Goal: Information Seeking & Learning: Learn about a topic

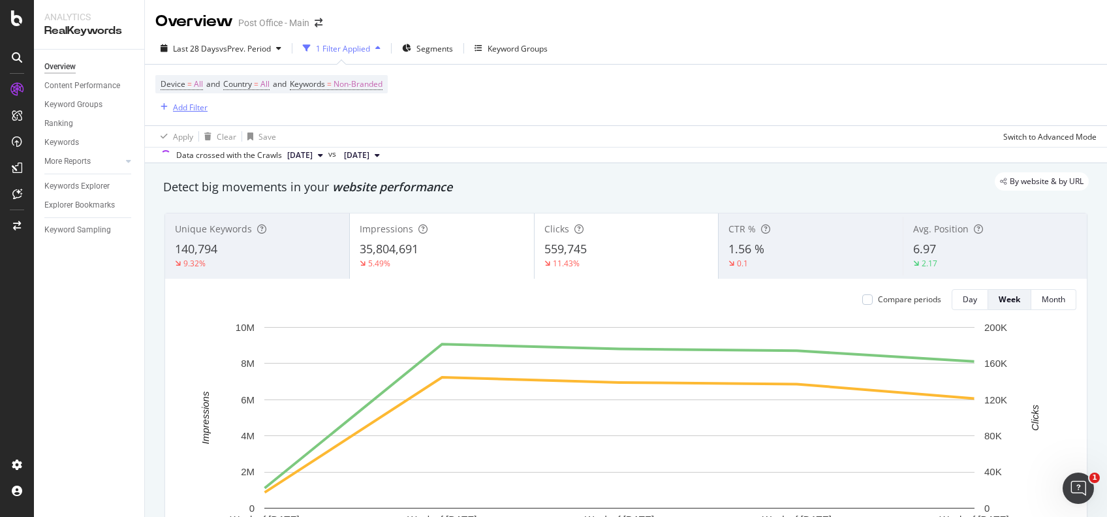
click at [180, 110] on div "Add Filter" at bounding box center [190, 107] width 35 height 11
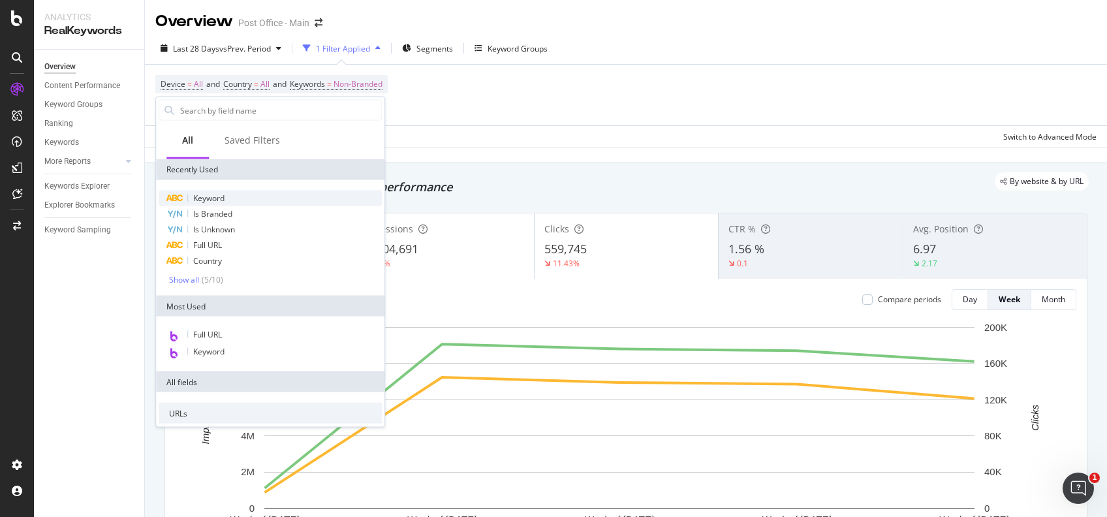
click at [230, 195] on div "Keyword" at bounding box center [270, 199] width 223 height 16
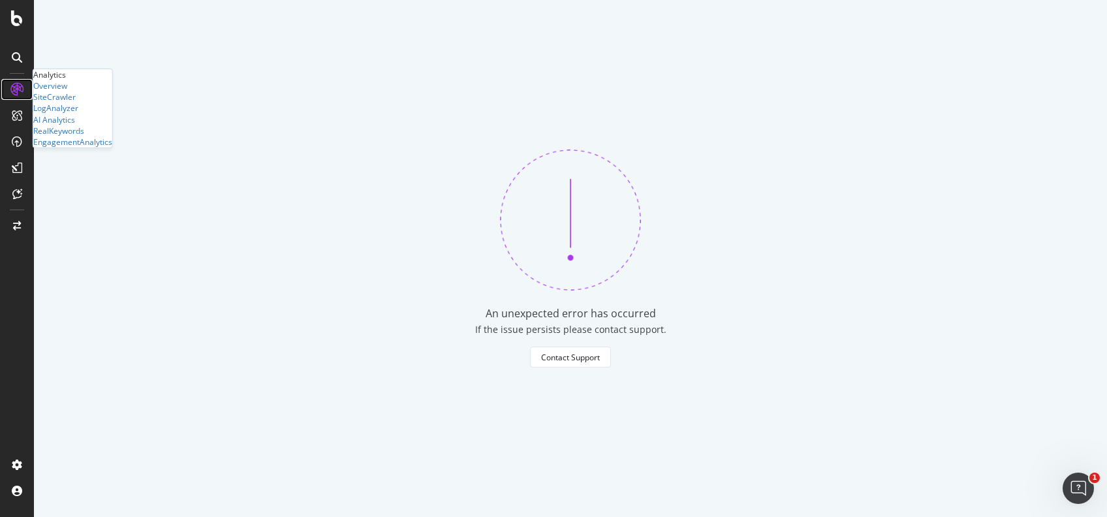
click at [18, 93] on icon at bounding box center [16, 89] width 13 height 13
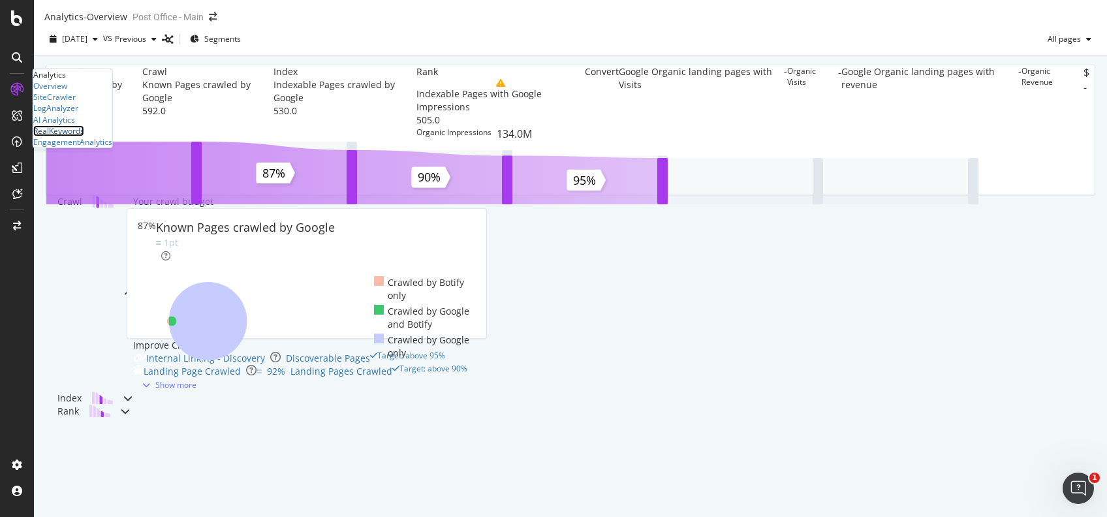
click at [65, 136] on div "RealKeywords" at bounding box center [58, 130] width 51 height 11
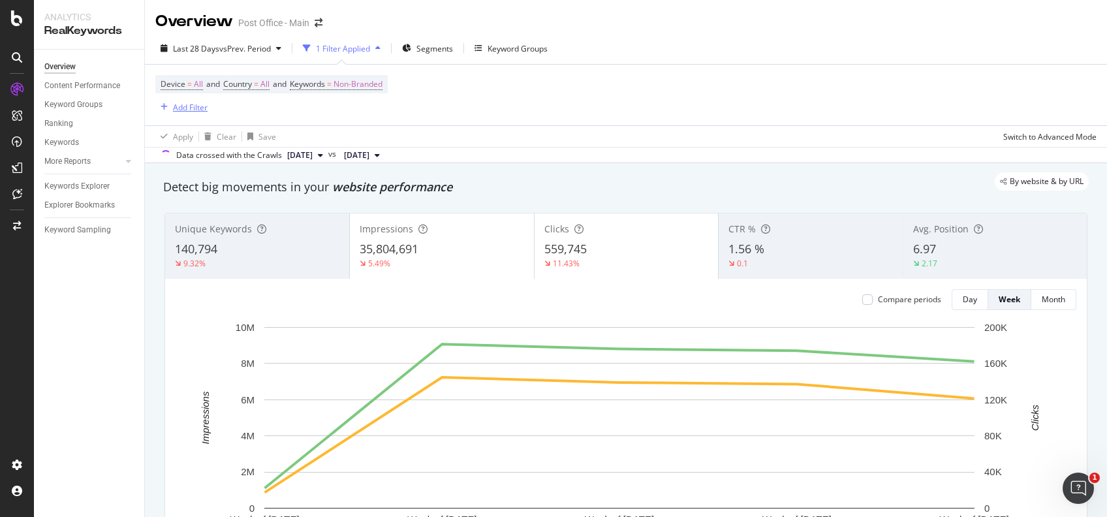
click at [180, 106] on div "Add Filter" at bounding box center [190, 107] width 35 height 11
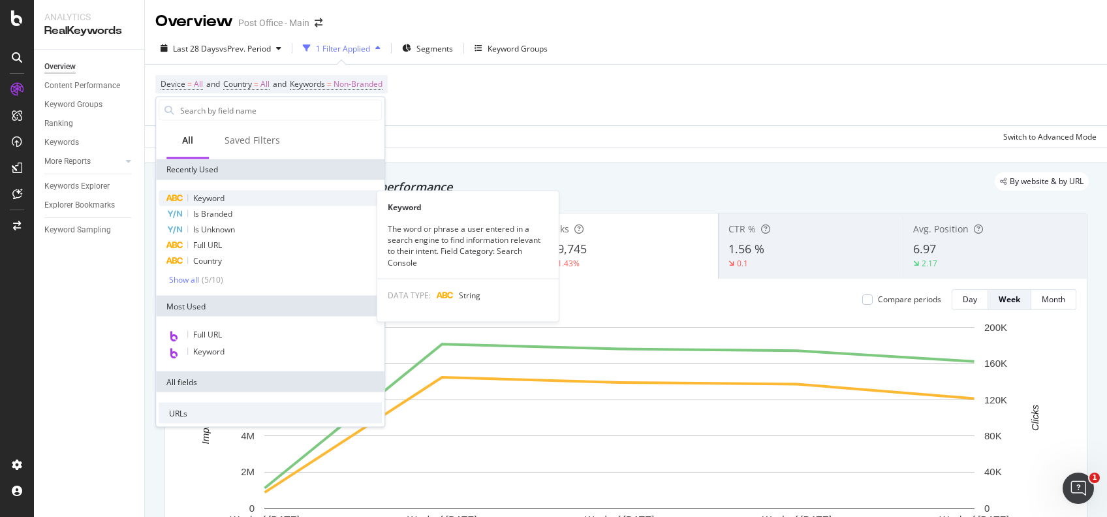
click at [219, 197] on span "Keyword" at bounding box center [208, 197] width 31 height 11
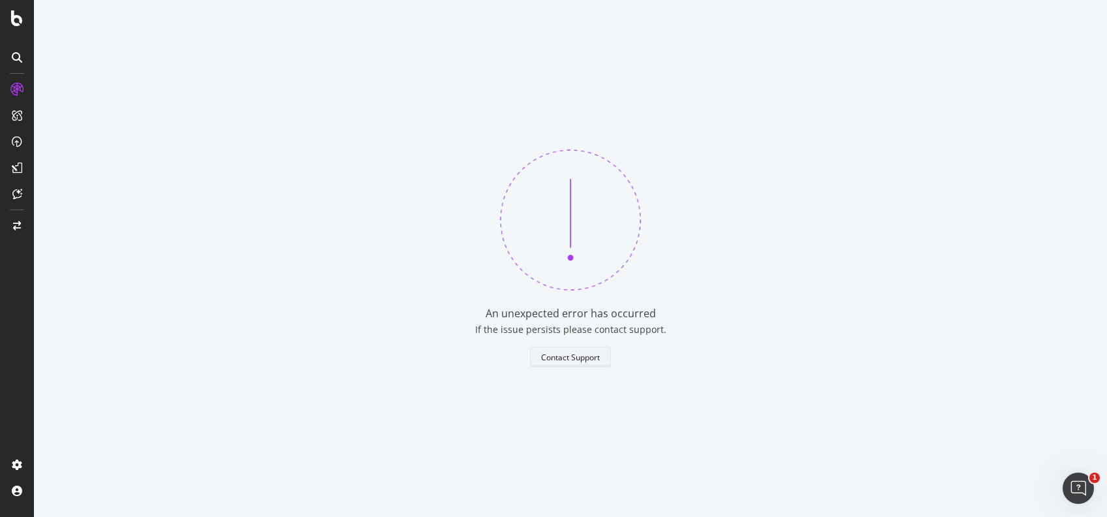
click at [555, 363] on div "Contact Support" at bounding box center [570, 357] width 59 height 18
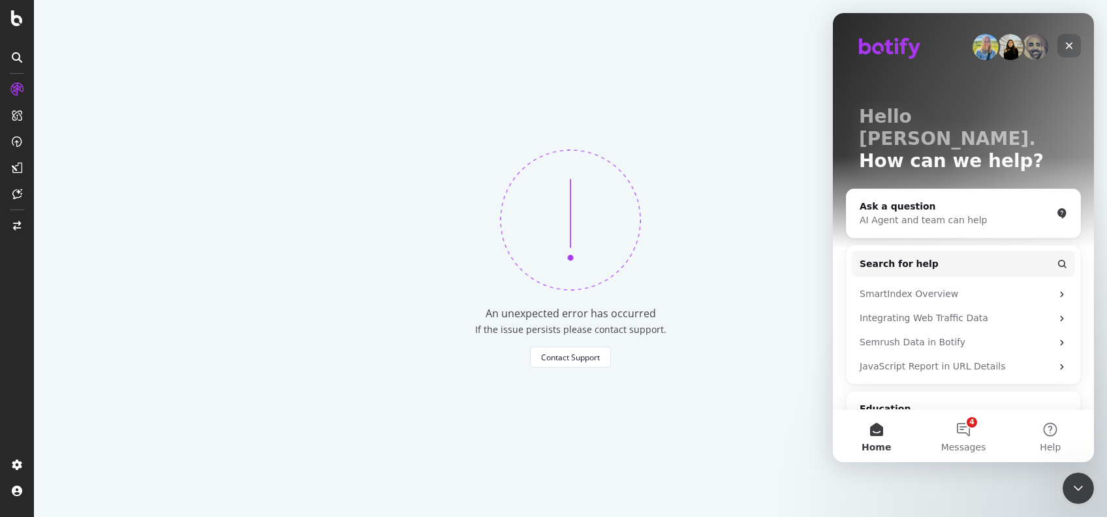
click at [1067, 44] on icon "Close" at bounding box center [1069, 45] width 7 height 7
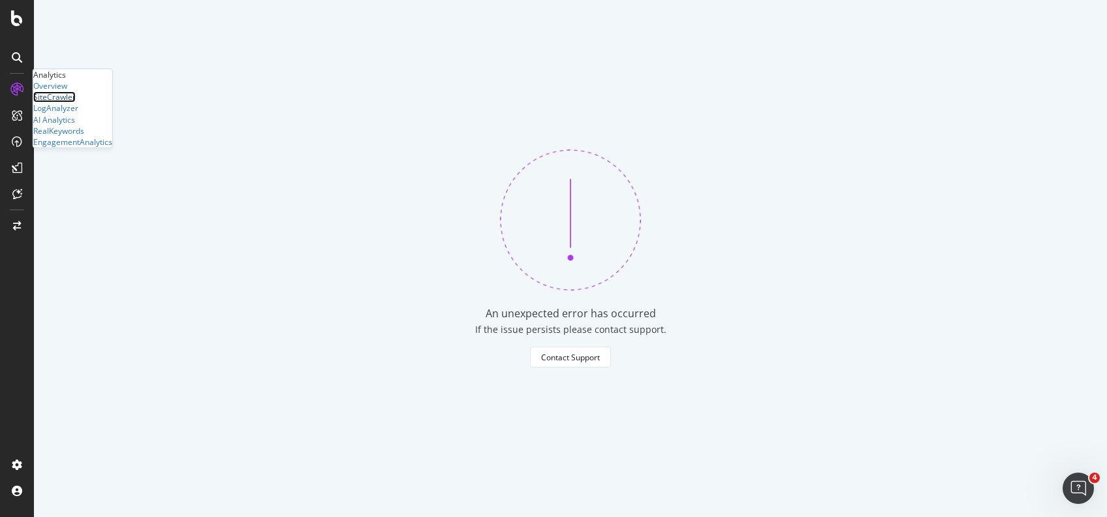
click at [63, 102] on div "SiteCrawler" at bounding box center [54, 96] width 42 height 11
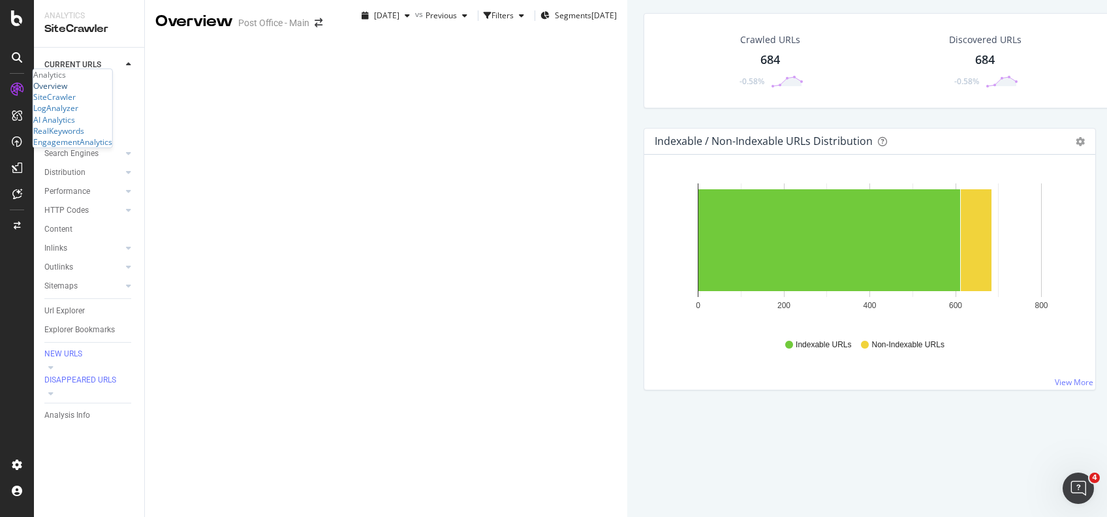
click at [67, 91] on div "Overview" at bounding box center [50, 85] width 34 height 11
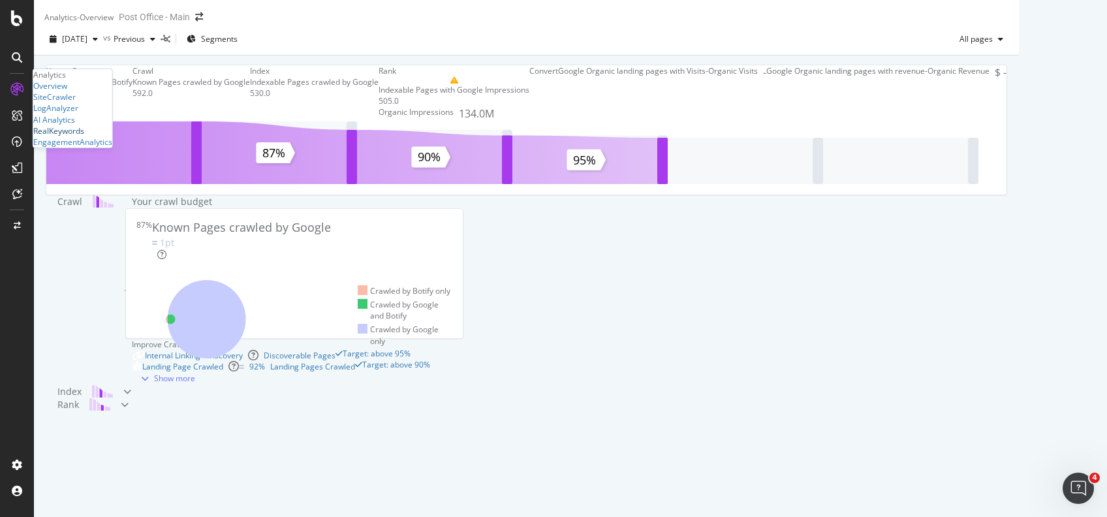
click at [84, 136] on div "RealKeywords" at bounding box center [58, 130] width 51 height 11
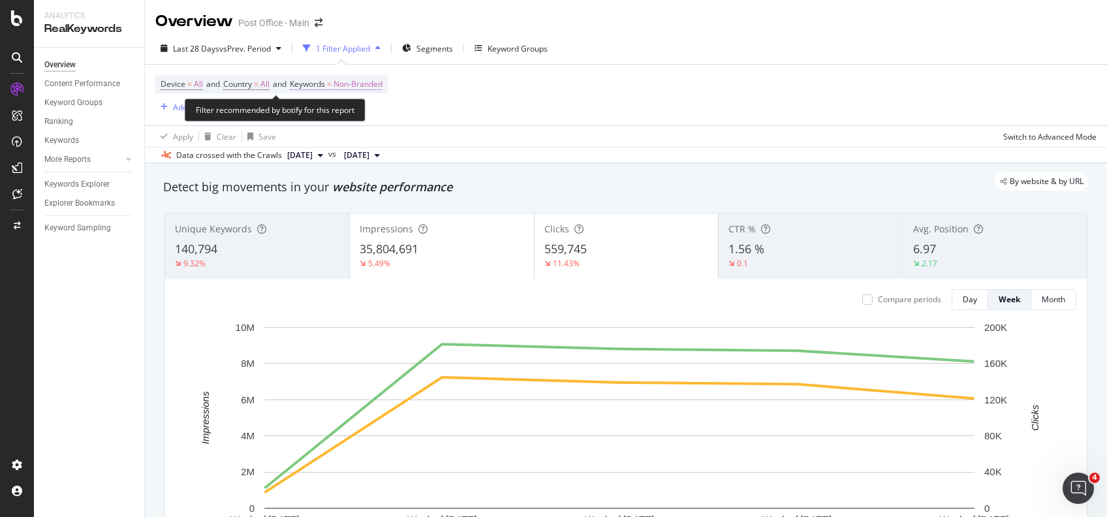
click at [355, 93] on span "Non-Branded" at bounding box center [357, 84] width 49 height 18
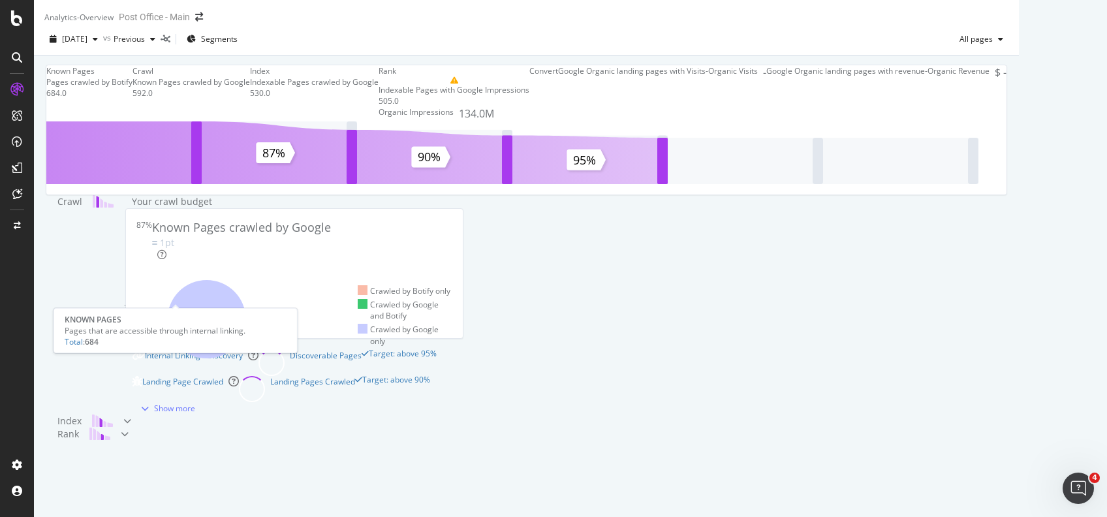
click at [132, 87] on div "Pages crawled by Botify" at bounding box center [89, 81] width 86 height 11
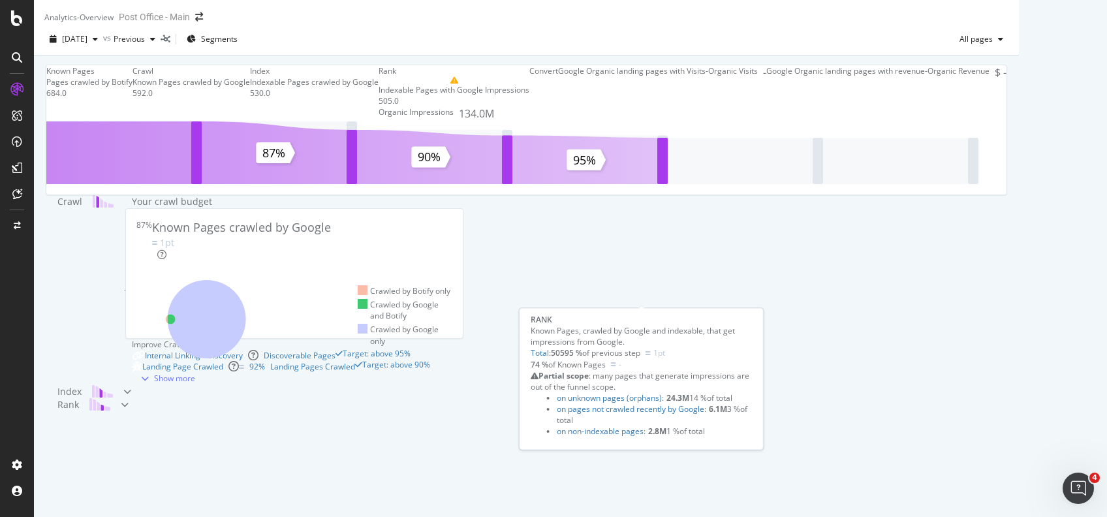
click at [529, 76] on div "Rank" at bounding box center [453, 70] width 151 height 11
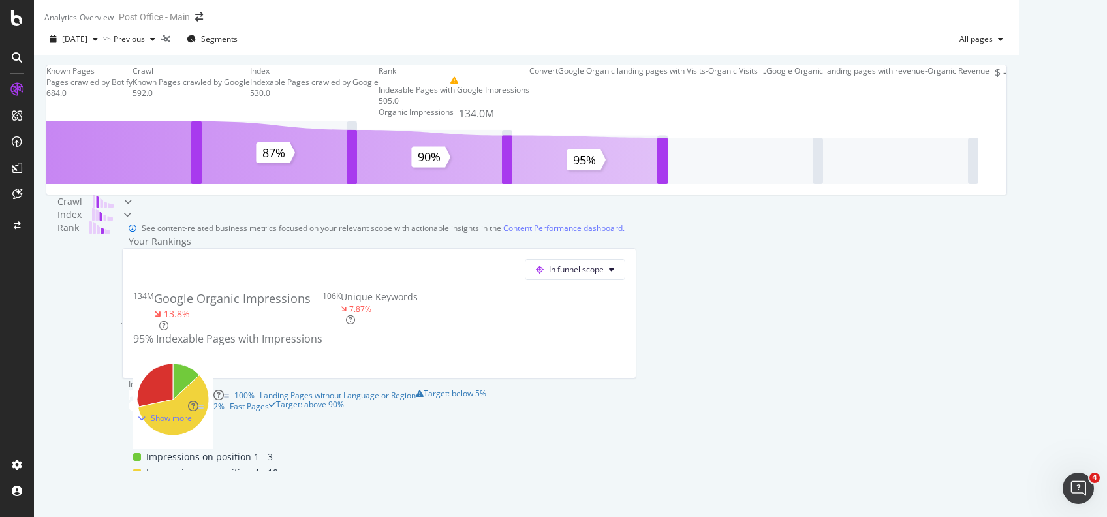
scroll to position [485, 0]
click at [138, 423] on div "Show more" at bounding box center [161, 417] width 59 height 11
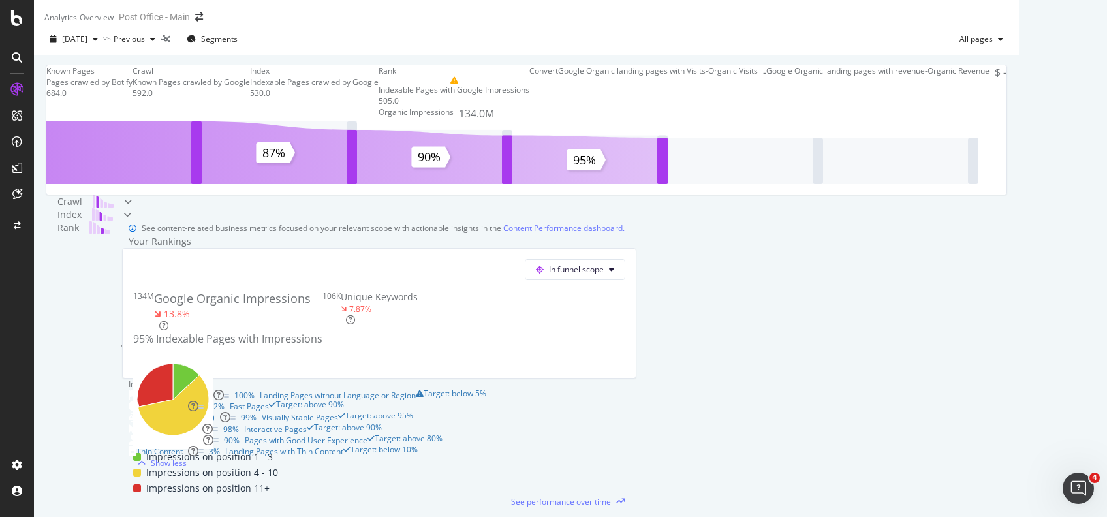
scroll to position [445, 0]
click at [522, 221] on link "Content Performance dashboard." at bounding box center [563, 228] width 121 height 14
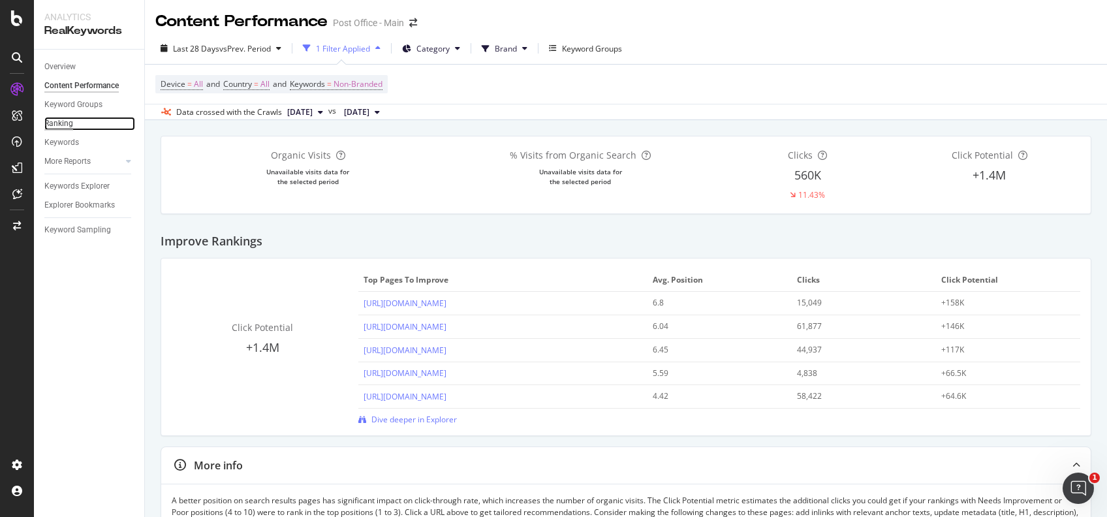
click at [61, 125] on div "Ranking" at bounding box center [58, 124] width 29 height 14
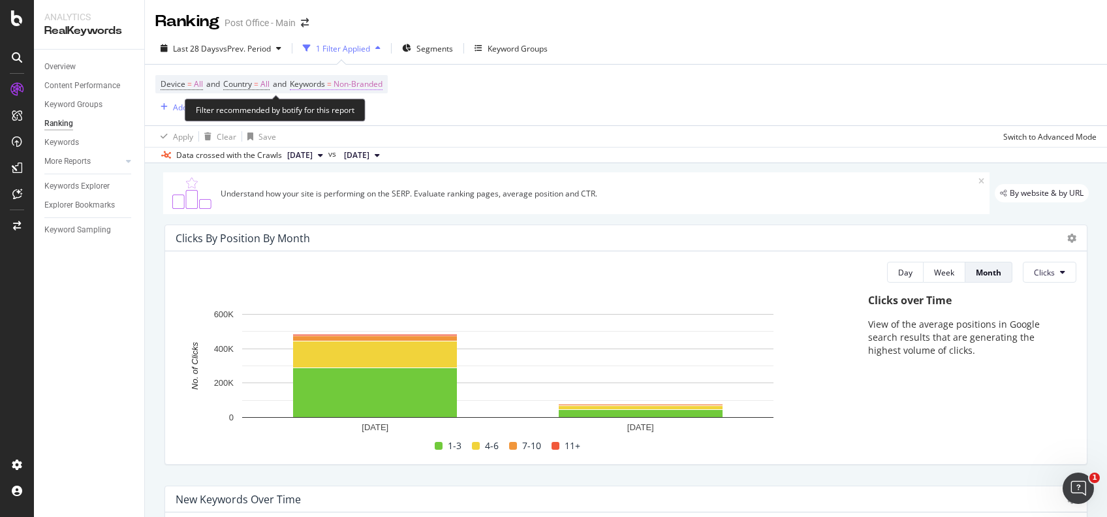
click at [379, 76] on span "Non-Branded" at bounding box center [357, 84] width 49 height 18
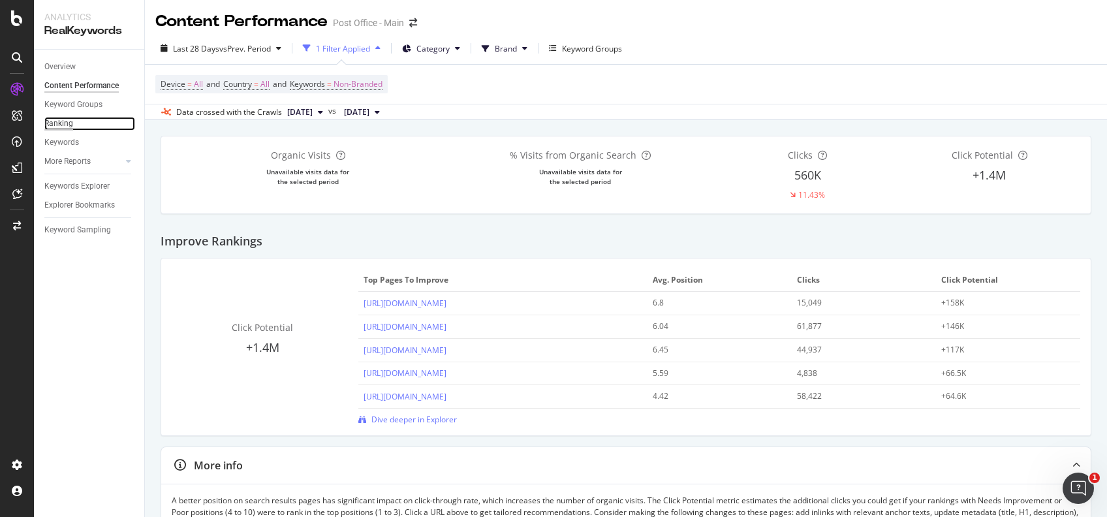
click at [69, 123] on div "Ranking" at bounding box center [58, 124] width 29 height 14
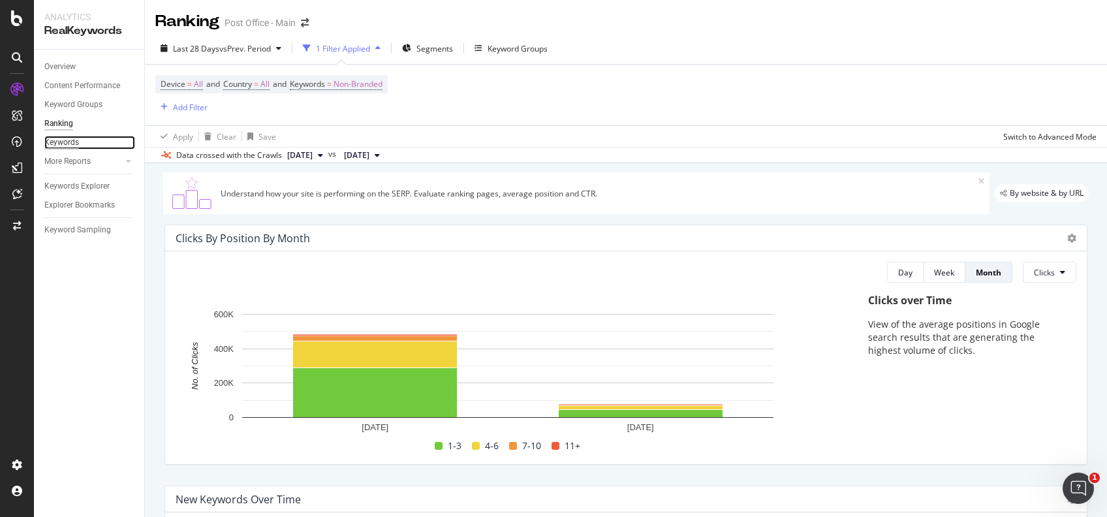
click at [67, 144] on div "Keywords" at bounding box center [61, 143] width 35 height 14
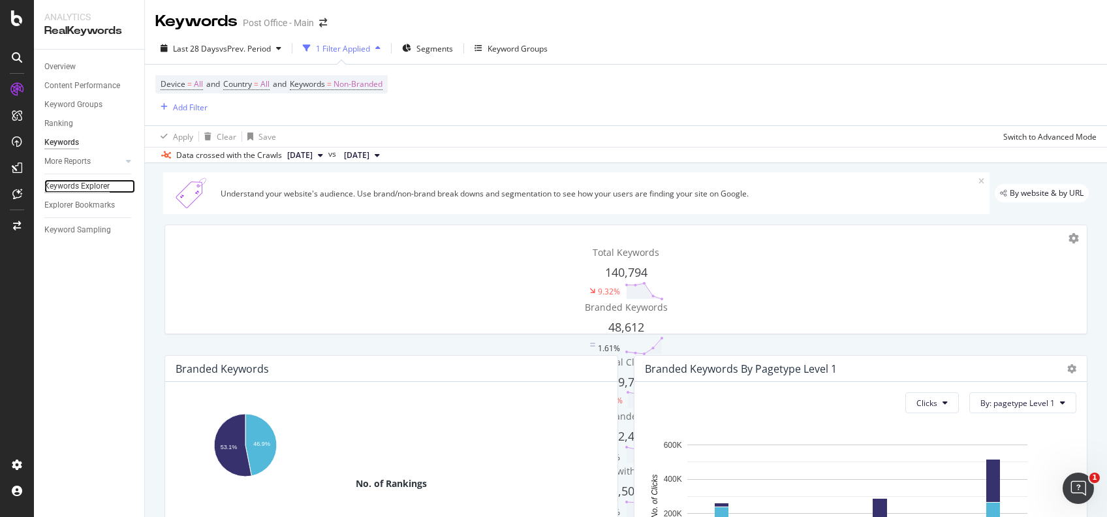
click at [89, 182] on div "Keywords Explorer" at bounding box center [76, 186] width 65 height 14
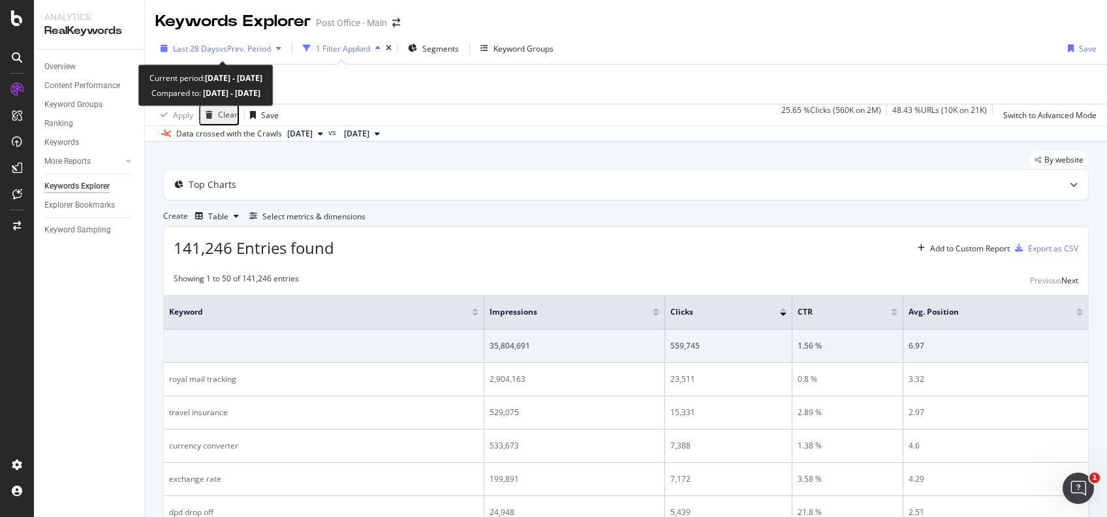
click at [219, 50] on span "vs Prev. Period" at bounding box center [245, 48] width 52 height 11
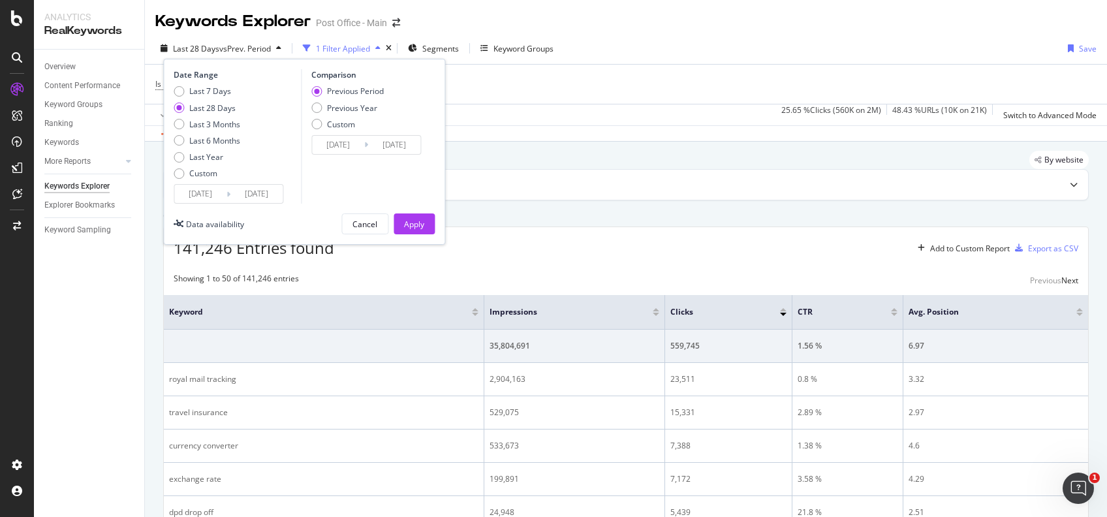
click at [210, 196] on input "2025/09/07" at bounding box center [200, 194] width 52 height 18
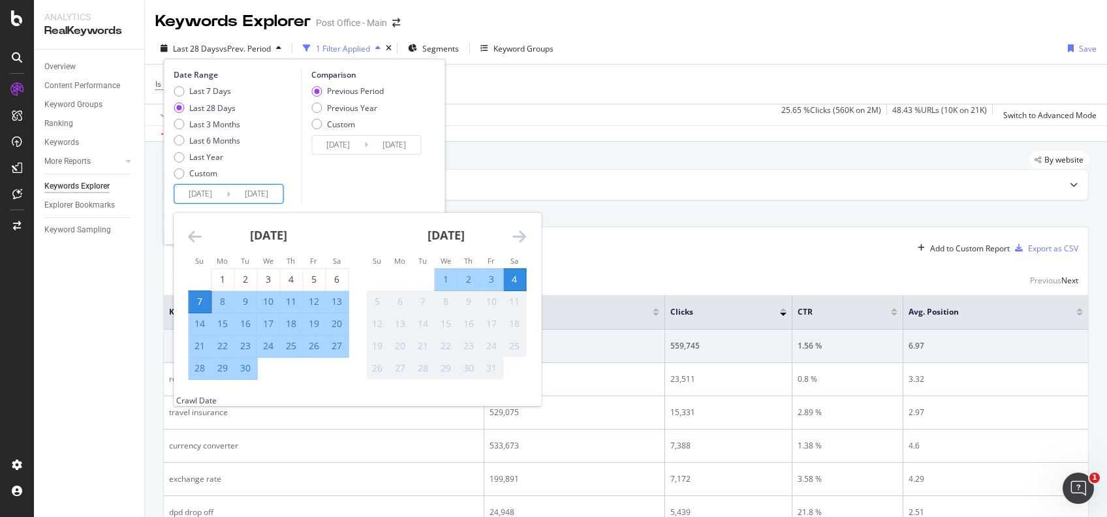
click at [198, 234] on icon "Move backward to switch to the previous month." at bounding box center [195, 236] width 14 height 16
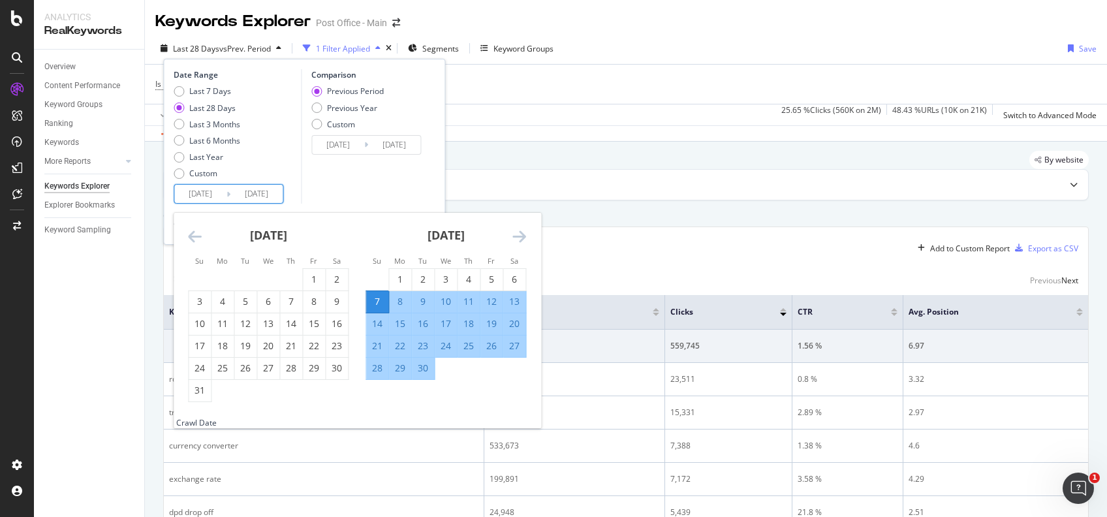
click at [198, 234] on icon "Move backward to switch to the previous month." at bounding box center [195, 236] width 14 height 16
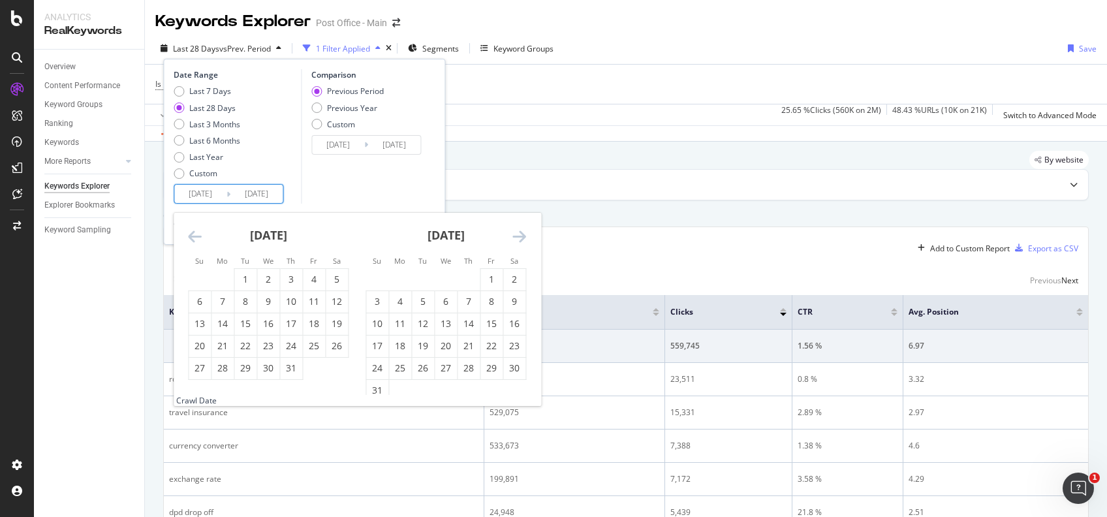
click at [198, 234] on icon "Move backward to switch to the previous month." at bounding box center [195, 236] width 14 height 16
click at [292, 275] on div "1" at bounding box center [291, 279] width 22 height 13
type input "2025/05/01"
type input "2024/11/25"
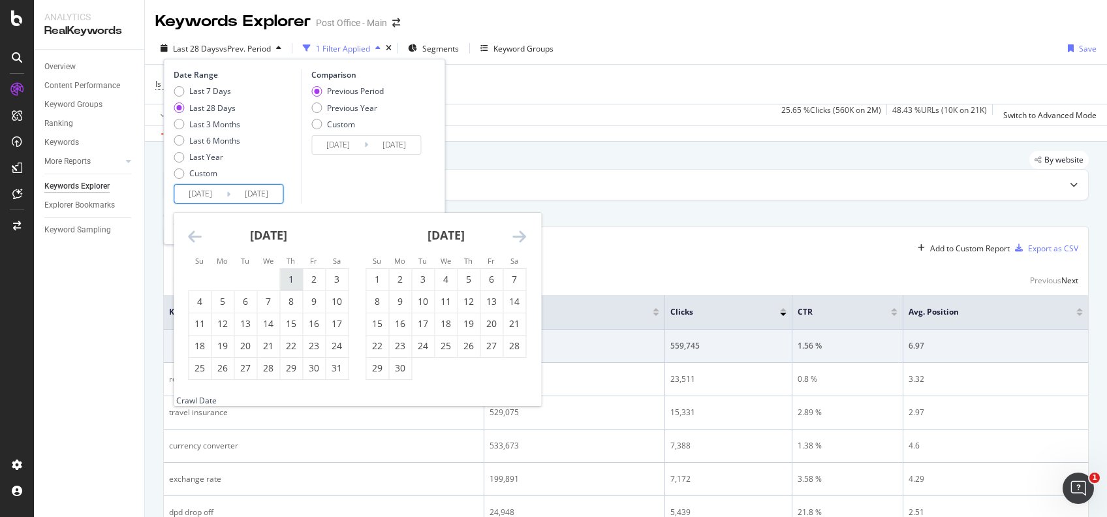
type input "2025/04/30"
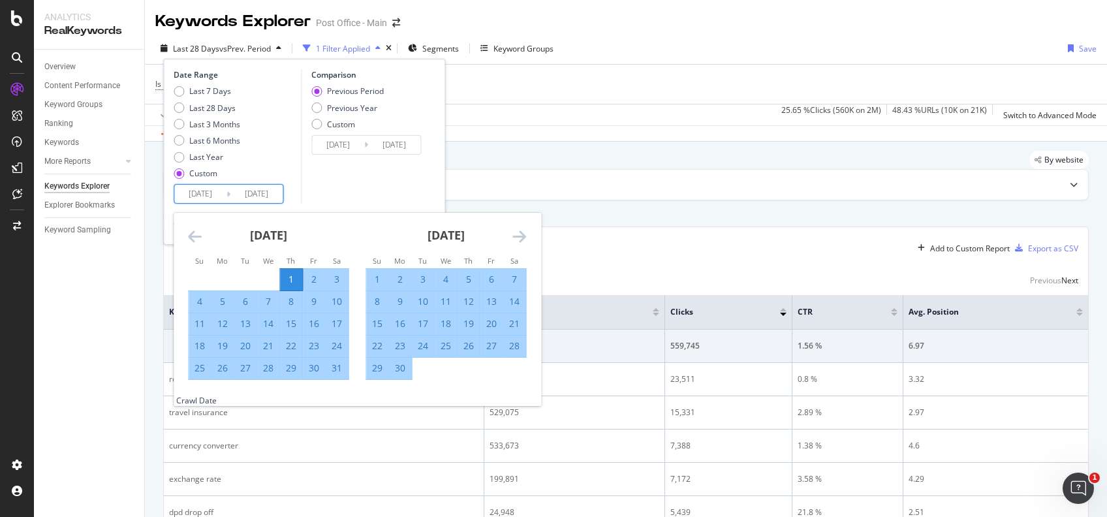
click at [383, 179] on div "Comparison Previous Period Previous Year Custom 2024/11/25 Navigate forward to …" at bounding box center [363, 136] width 124 height 134
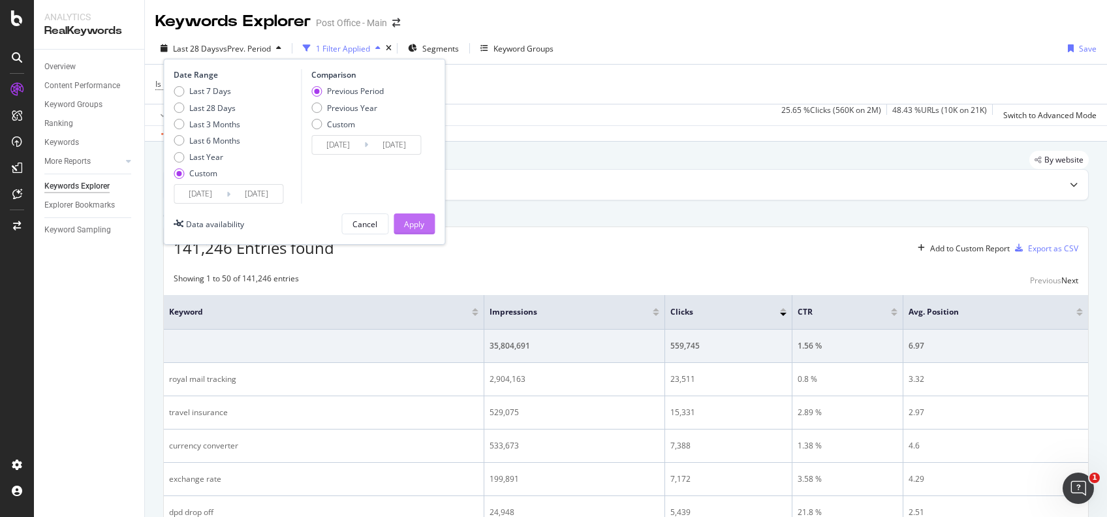
click at [416, 228] on div "Apply" at bounding box center [414, 224] width 20 height 11
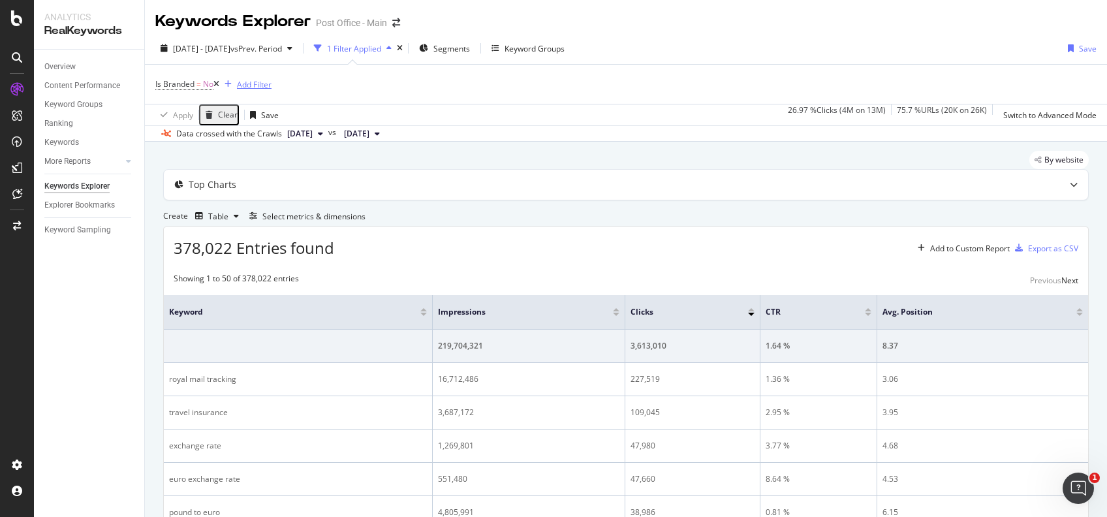
click at [261, 86] on div "Add Filter" at bounding box center [254, 84] width 35 height 11
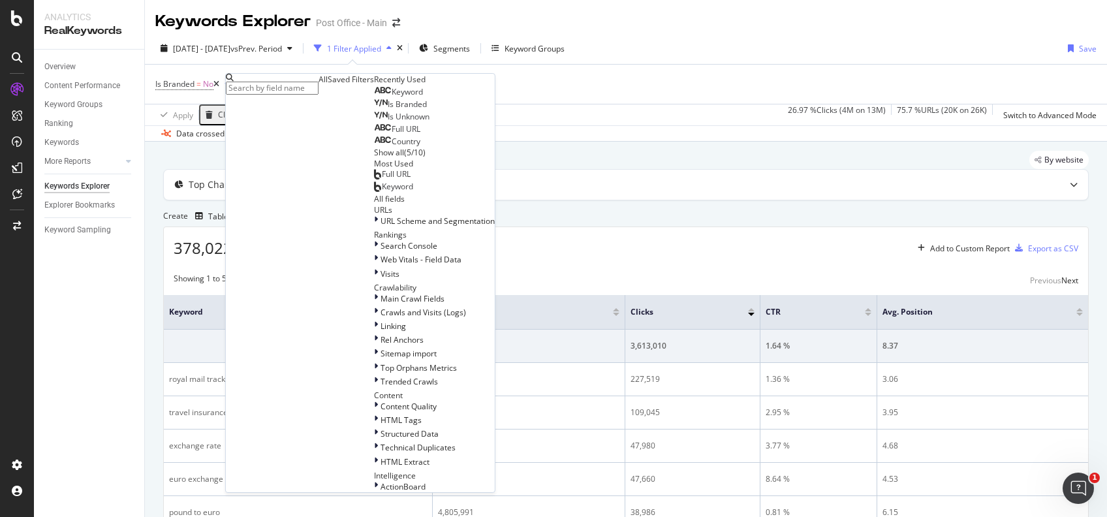
click at [374, 147] on div "Country" at bounding box center [397, 141] width 46 height 10
